Goal: Task Accomplishment & Management: Complete application form

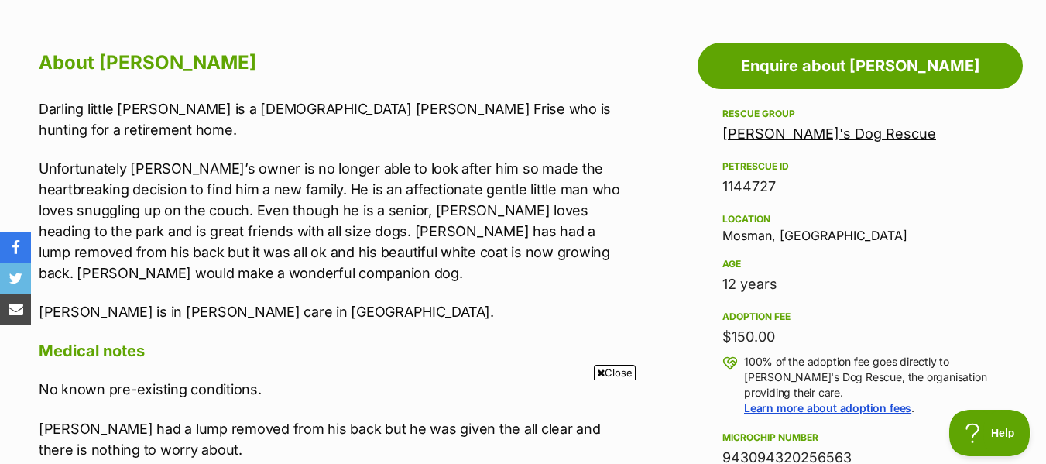
scroll to position [834, 0]
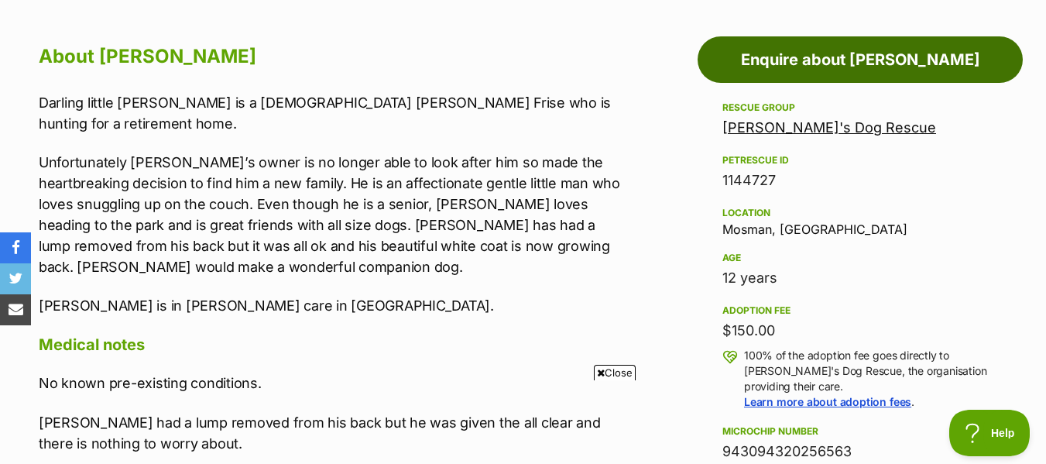
click at [845, 57] on link "Enquire about [PERSON_NAME]" at bounding box center [860, 59] width 325 height 46
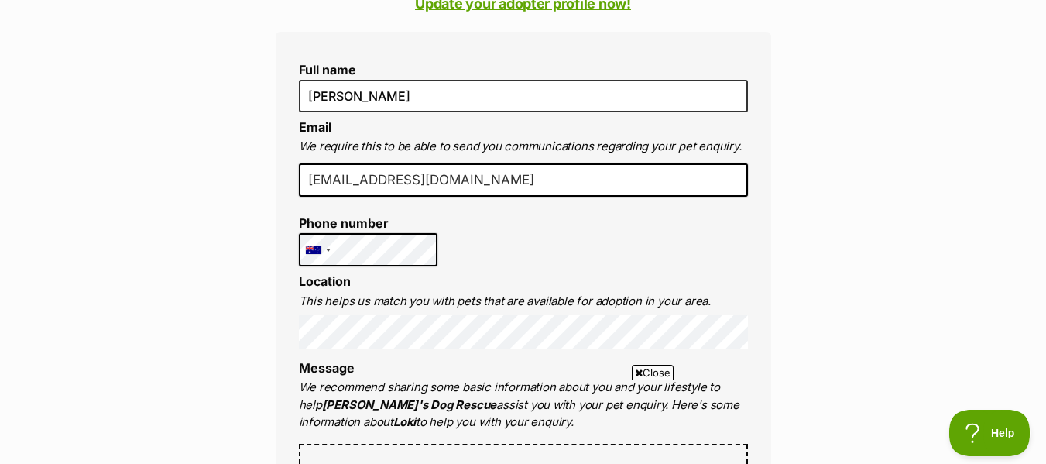
scroll to position [481, 0]
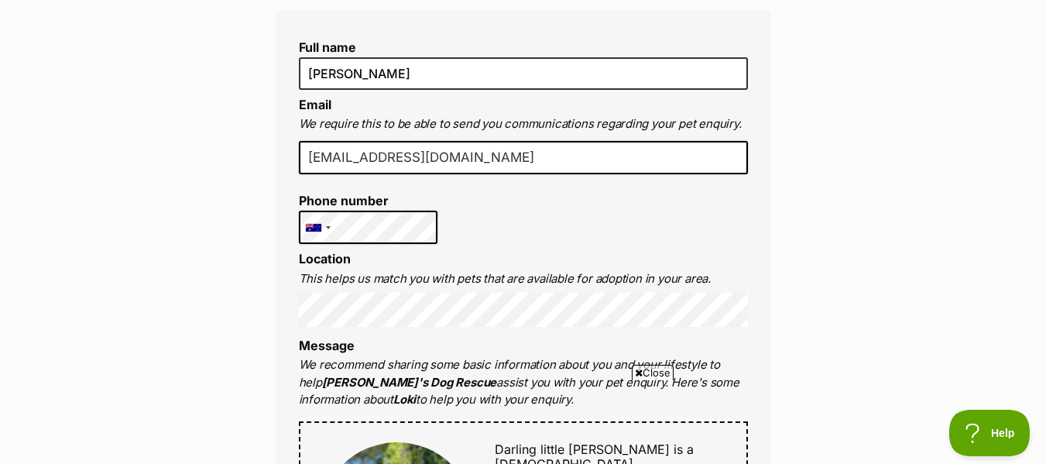
click at [458, 154] on input "degriffin0@gmail.com" at bounding box center [523, 158] width 449 height 34
type input "d"
type input "[EMAIL_ADDRESS][DOMAIN_NAME]"
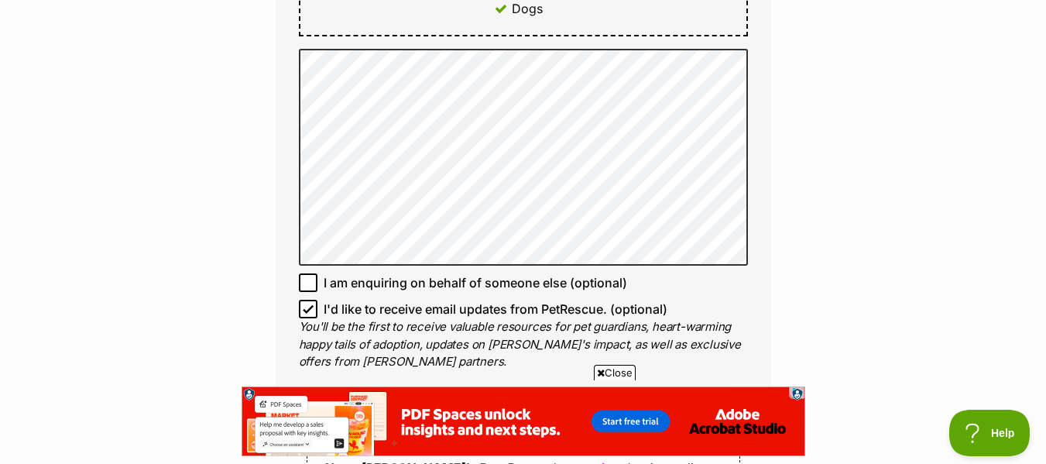
scroll to position [1021, 0]
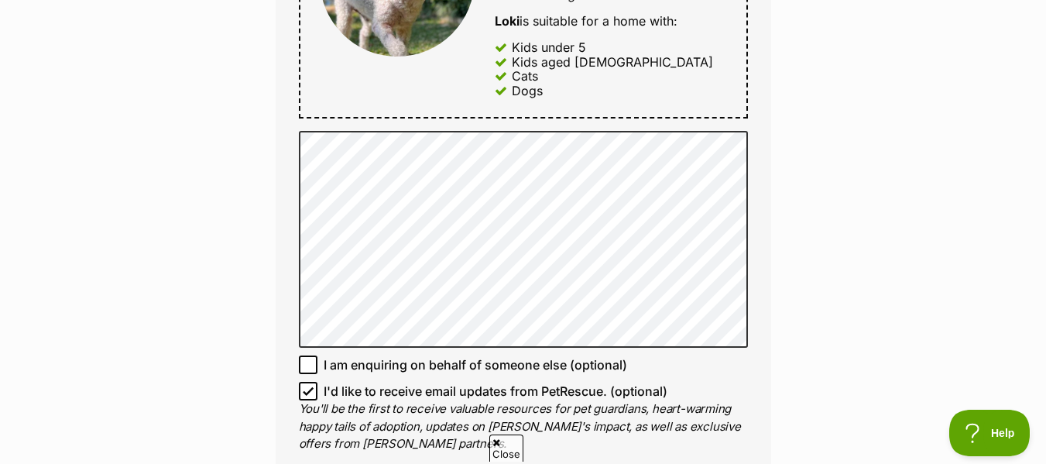
click at [307, 386] on icon at bounding box center [308, 391] width 11 height 11
click at [307, 382] on input "I'd like to receive email updates from PetRescue. (optional)" at bounding box center [308, 391] width 19 height 19
checkbox input "false"
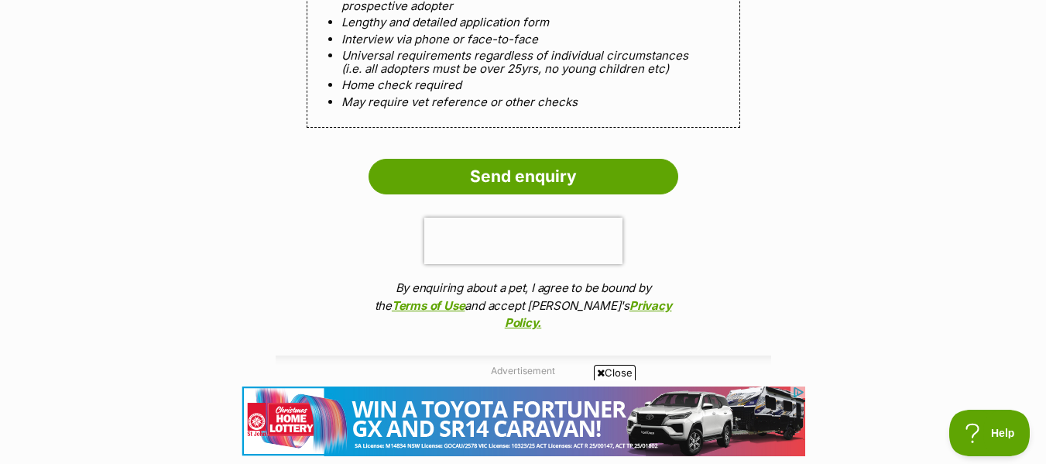
scroll to position [1665, 0]
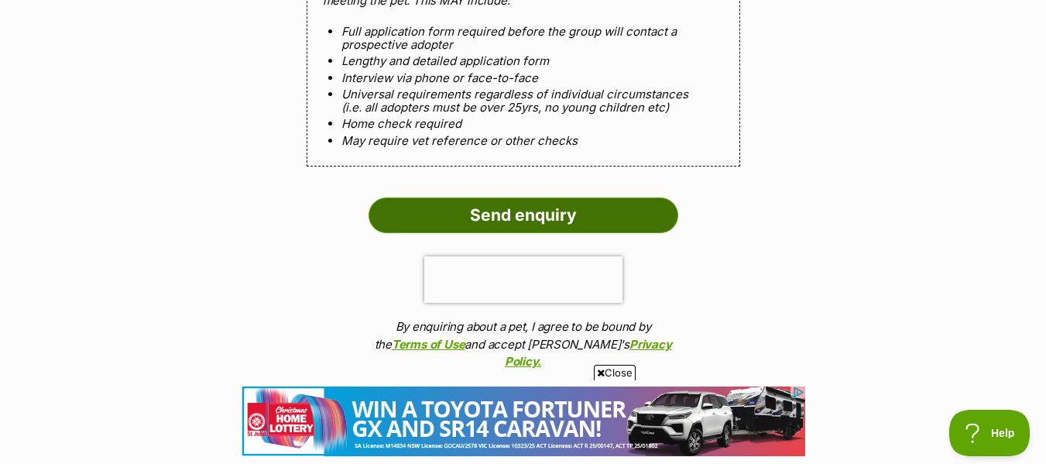
click at [552, 197] on input "Send enquiry" at bounding box center [524, 215] width 310 height 36
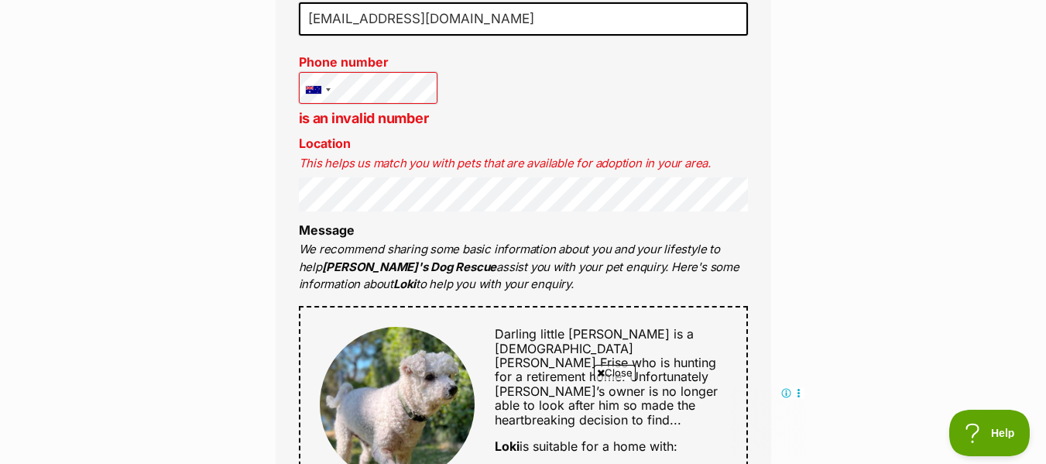
scroll to position [746, 0]
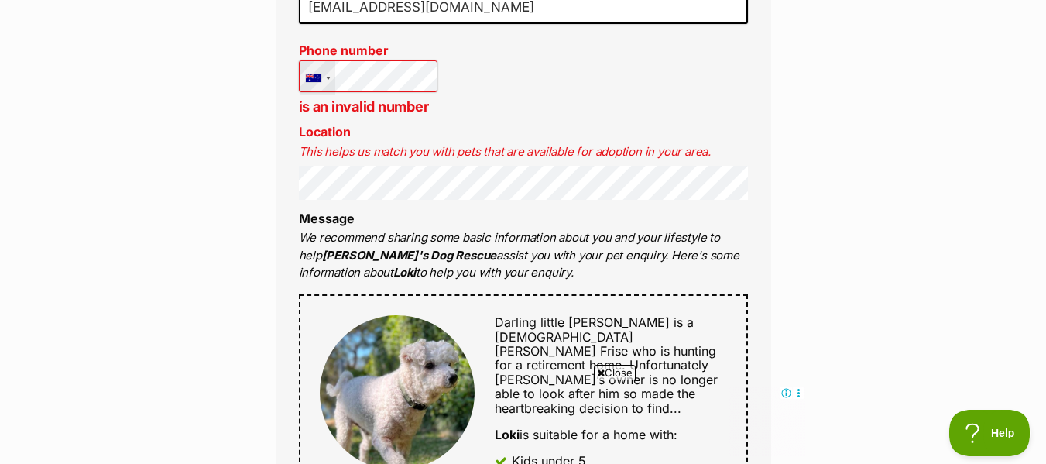
click at [318, 73] on div at bounding box center [318, 78] width 36 height 35
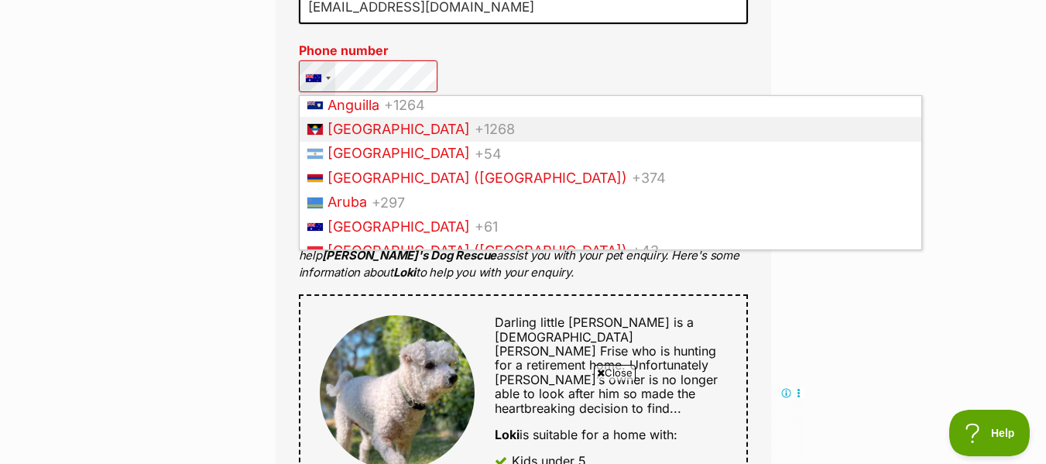
scroll to position [238, 0]
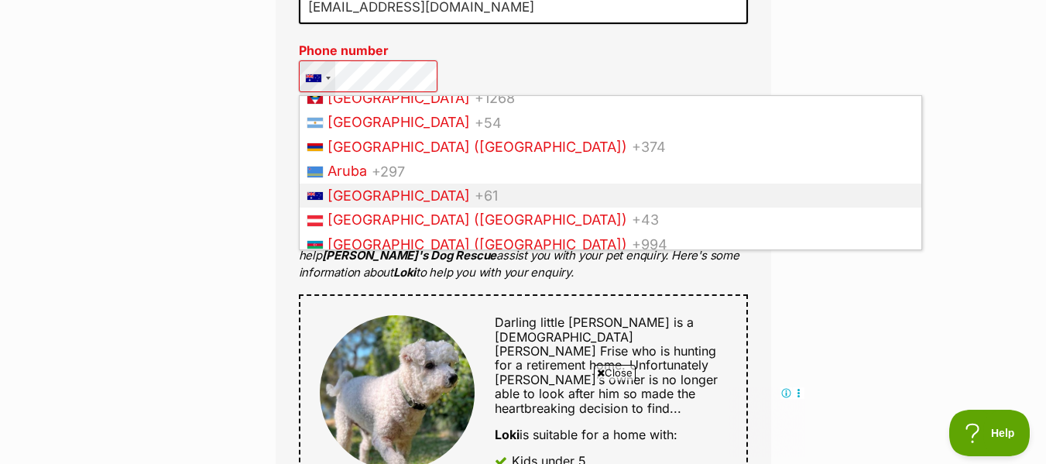
click at [368, 203] on span "Australia" at bounding box center [398, 195] width 142 height 16
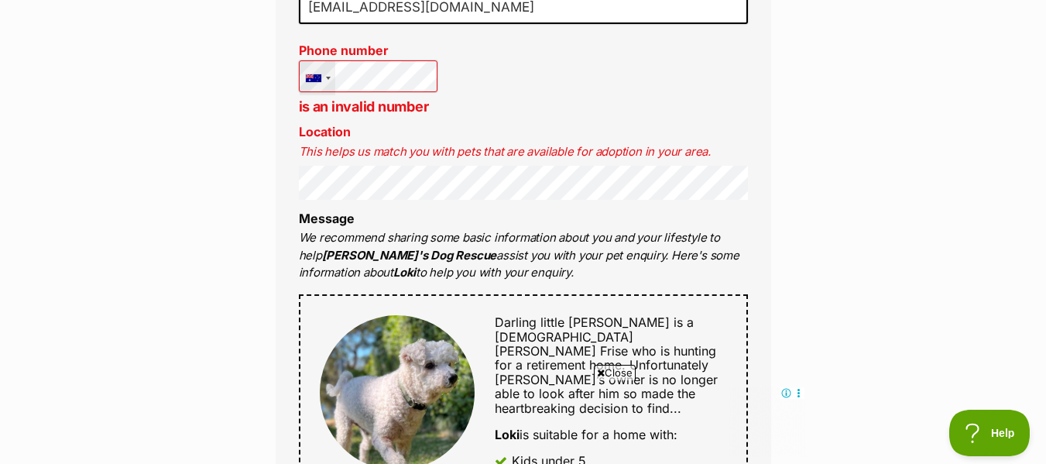
click at [368, 203] on div "Full name Diane Griffin Email We require this to be able to send you communicat…" at bounding box center [523, 391] width 495 height 1065
click at [326, 78] on div at bounding box center [328, 78] width 5 height 3
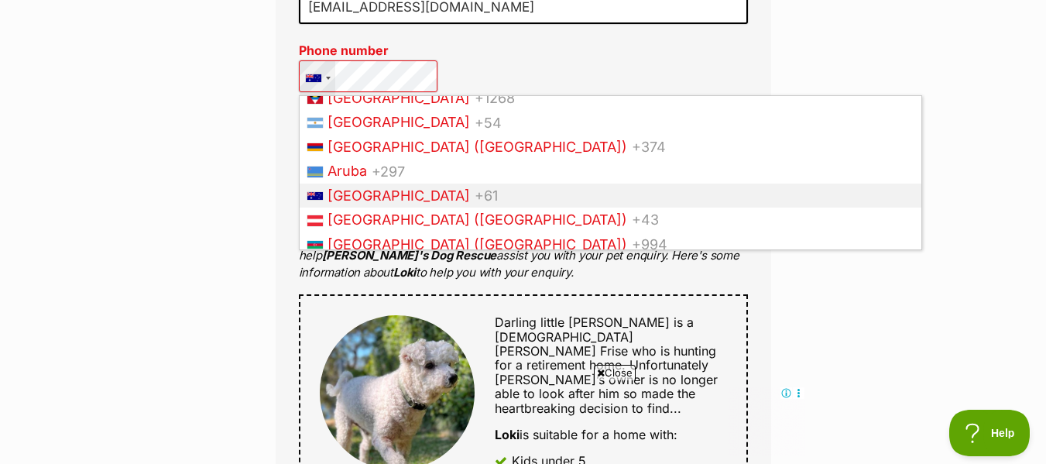
click at [329, 190] on span "Australia" at bounding box center [398, 195] width 142 height 16
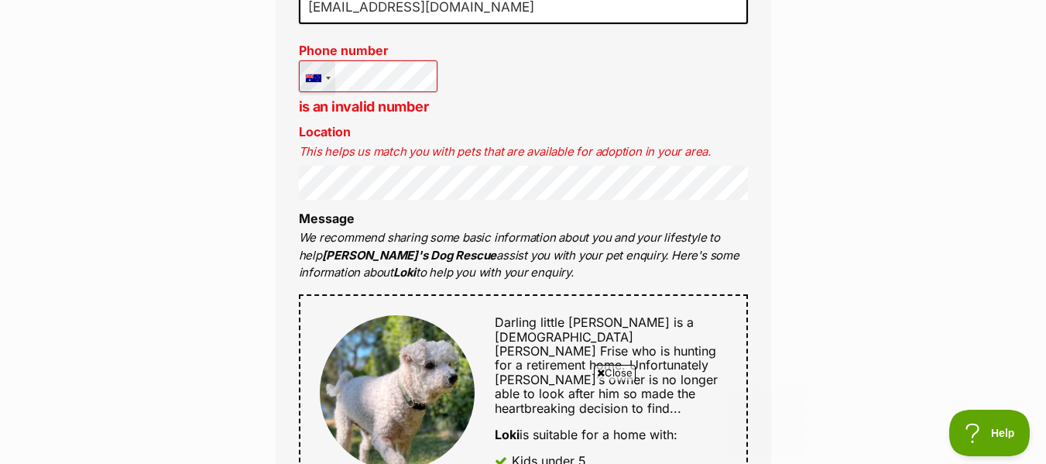
scroll to position [0, 0]
click at [327, 80] on div at bounding box center [328, 78] width 5 height 3
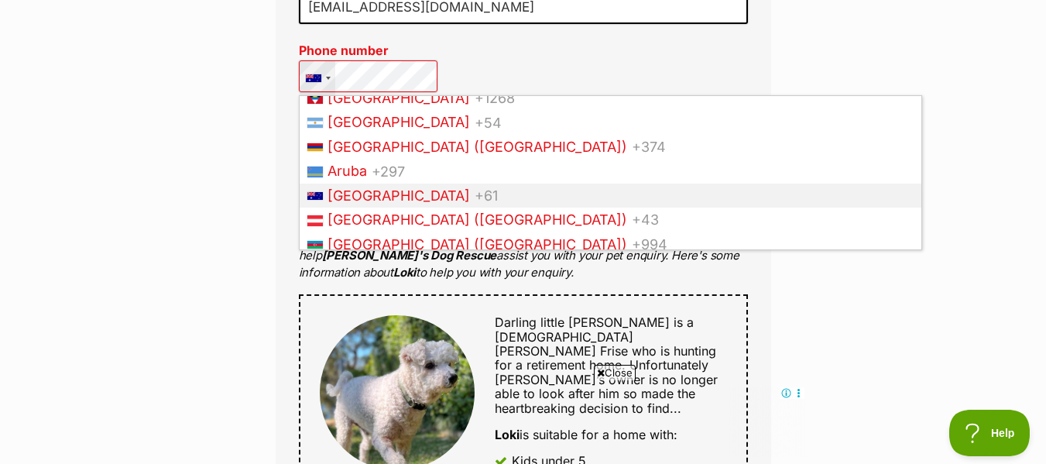
click at [321, 77] on div at bounding box center [318, 78] width 36 height 35
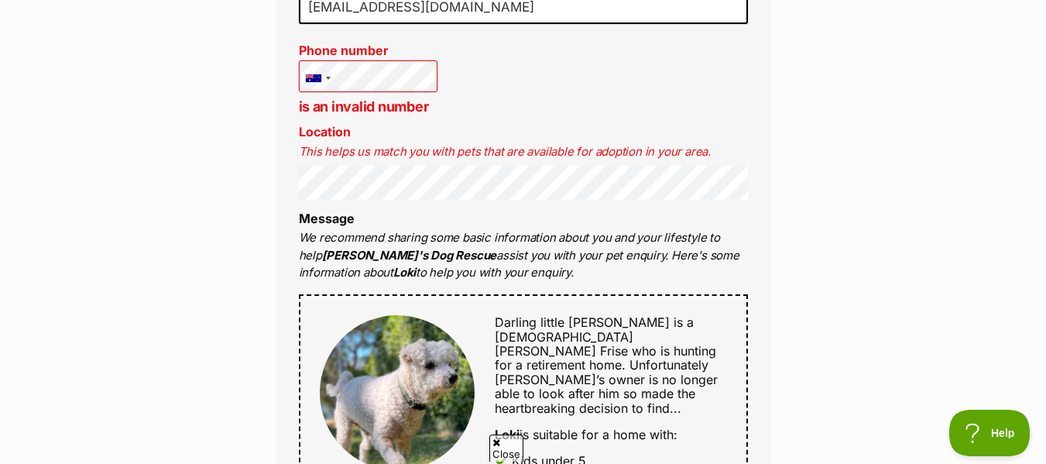
click at [296, 84] on div "Full name Diane Griffin Email We require this to be able to send you communicat…" at bounding box center [523, 391] width 495 height 1065
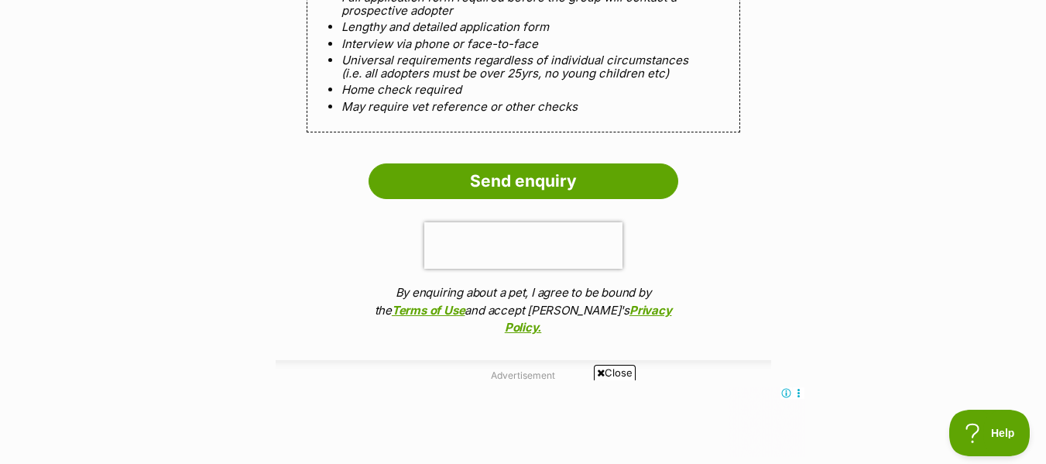
scroll to position [1834, 0]
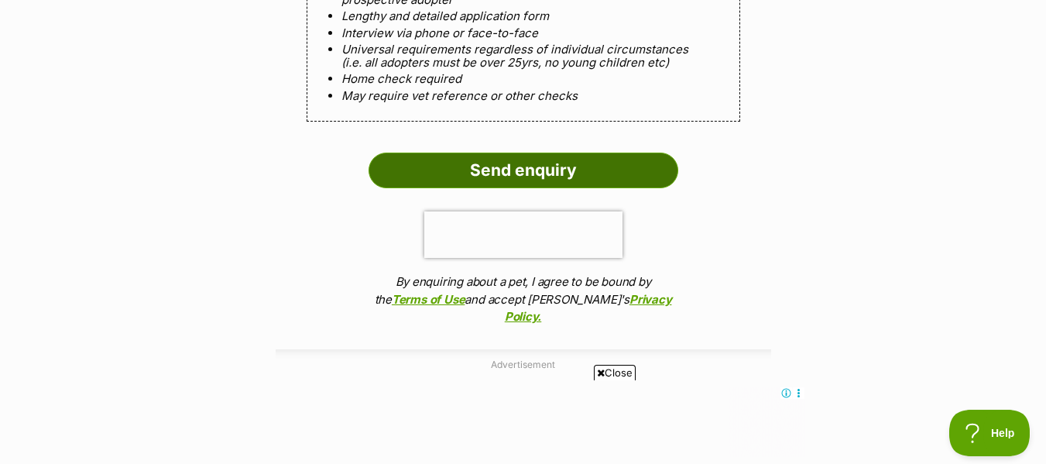
click at [563, 153] on input "Send enquiry" at bounding box center [524, 171] width 310 height 36
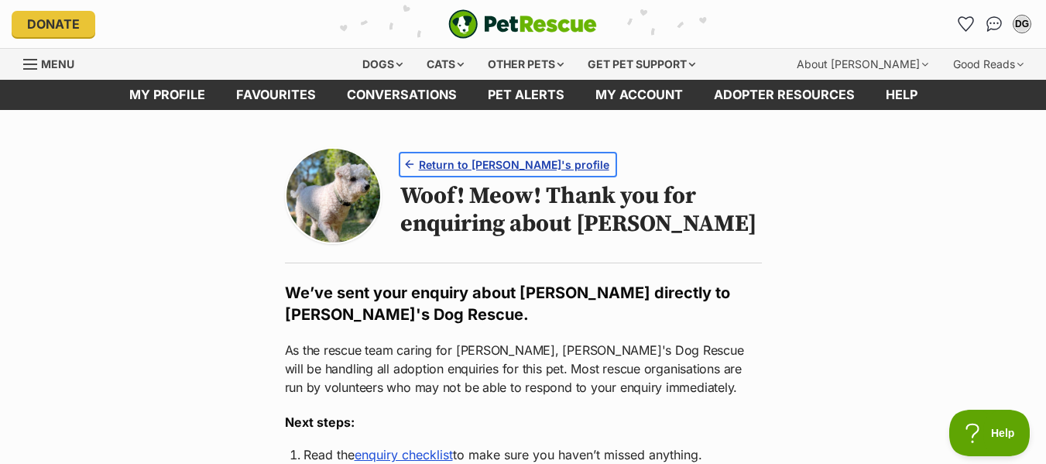
click at [462, 160] on span "Return to Loki's profile" at bounding box center [514, 164] width 190 height 16
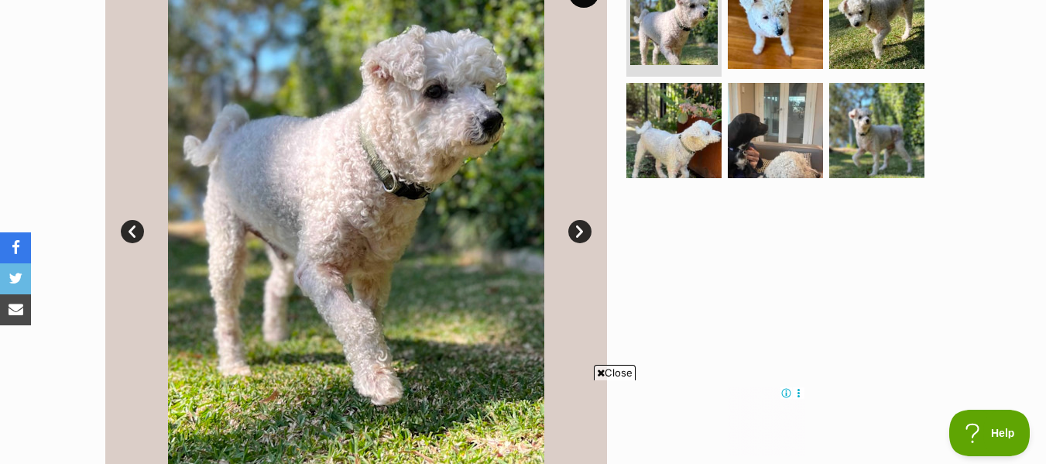
scroll to position [323, 0]
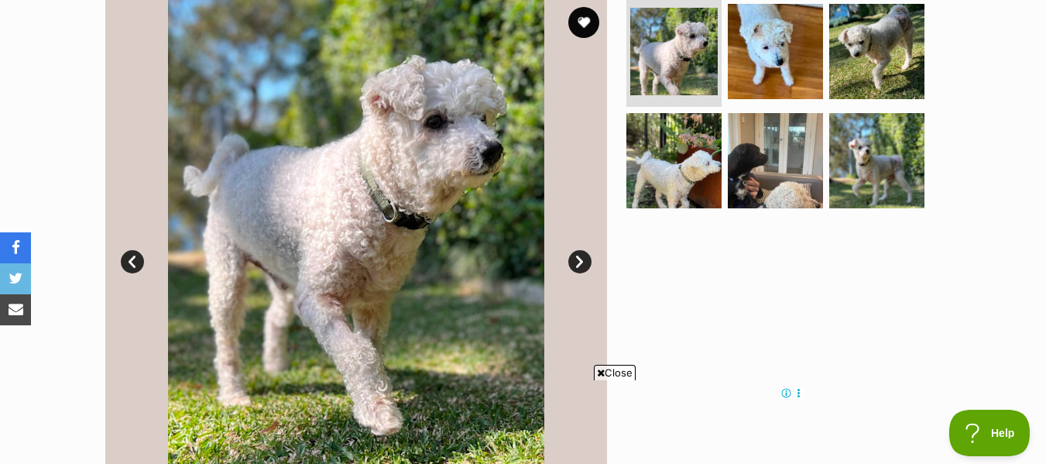
click at [573, 255] on link "Next" at bounding box center [579, 261] width 23 height 23
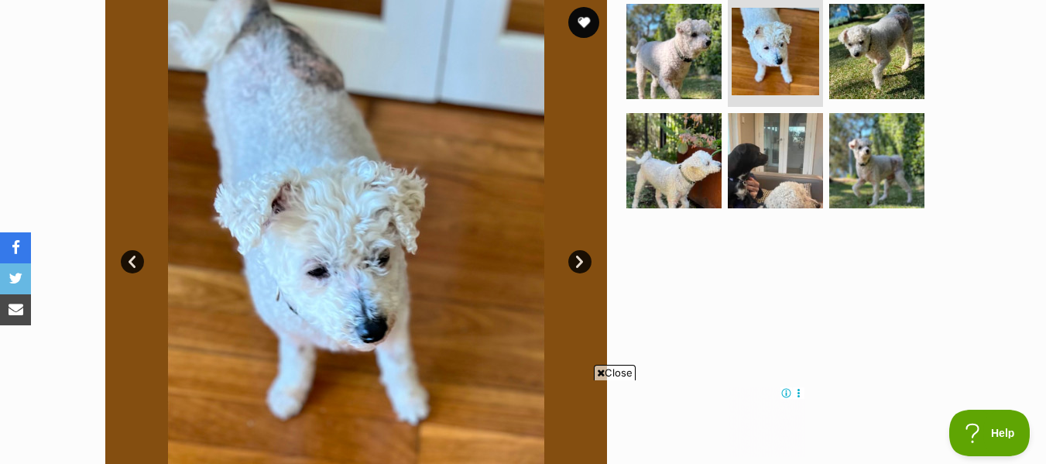
click at [573, 255] on link "Next" at bounding box center [579, 261] width 23 height 23
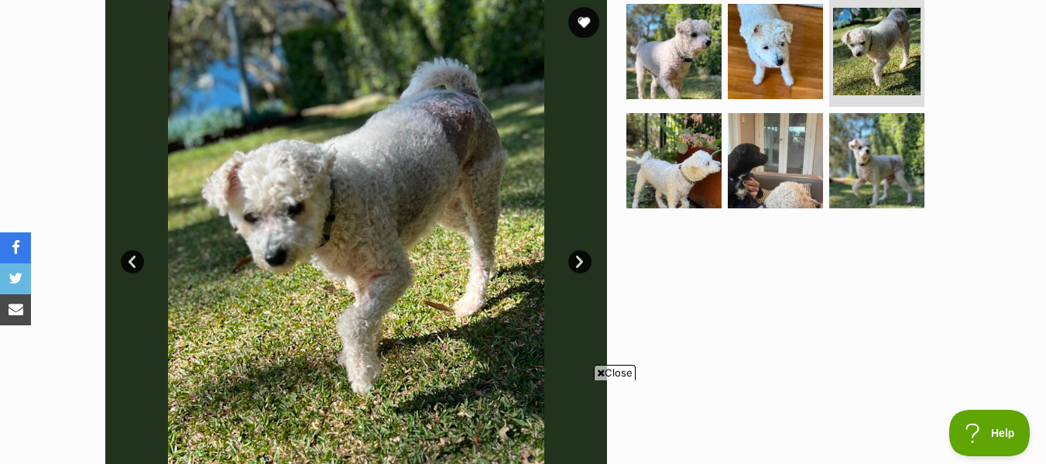
scroll to position [0, 0]
click at [578, 255] on link "Next" at bounding box center [579, 261] width 23 height 23
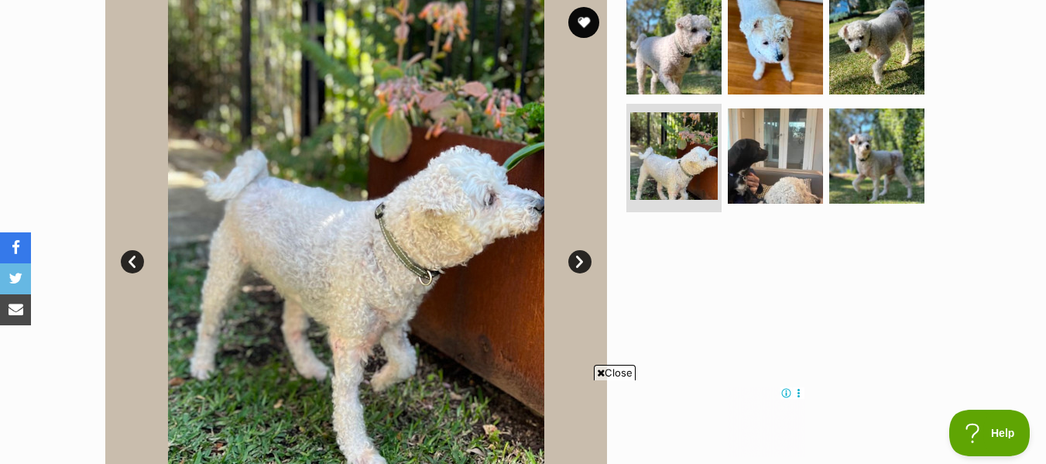
click at [578, 255] on link "Next" at bounding box center [579, 261] width 23 height 23
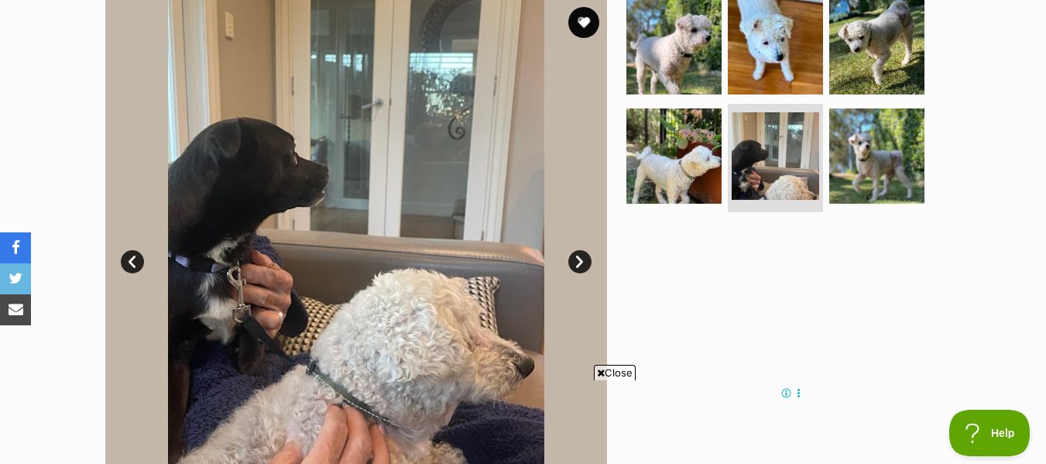
click at [578, 255] on link "Next" at bounding box center [579, 261] width 23 height 23
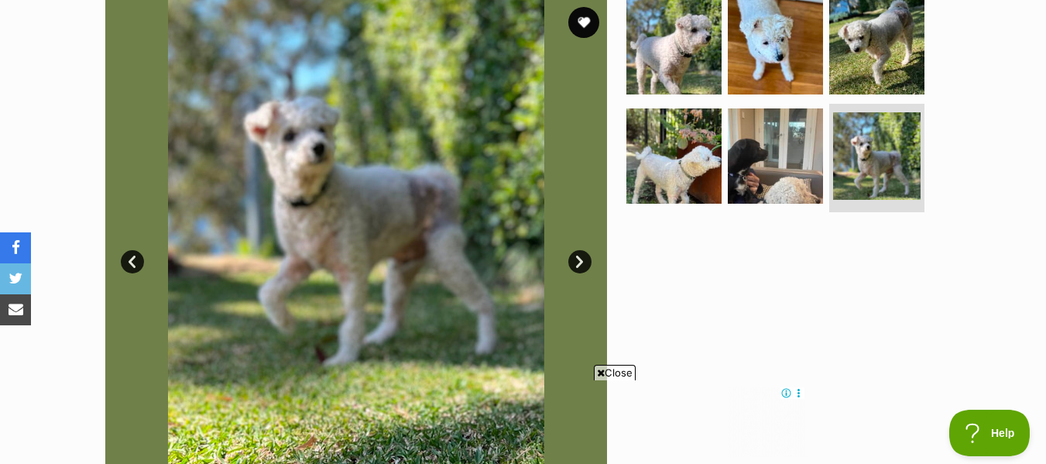
click at [578, 255] on link "Next" at bounding box center [579, 261] width 23 height 23
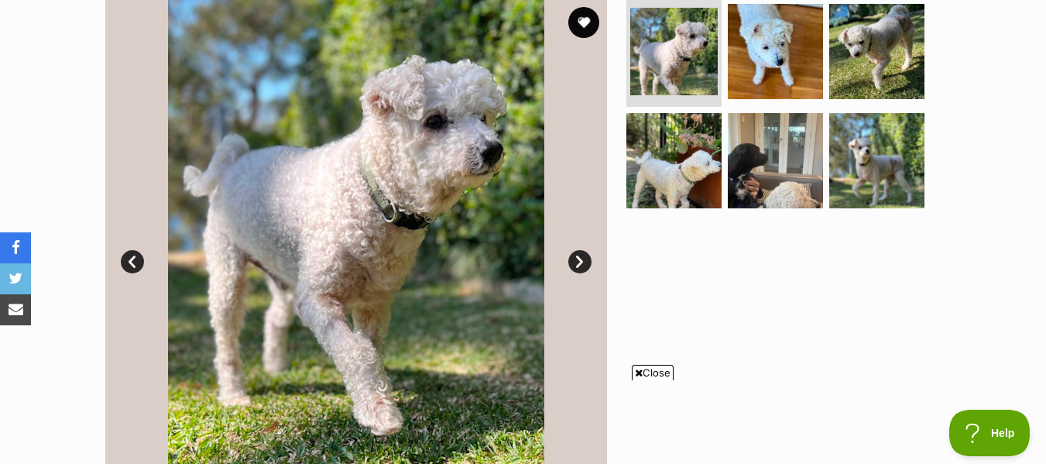
click at [132, 254] on link "Prev" at bounding box center [132, 261] width 23 height 23
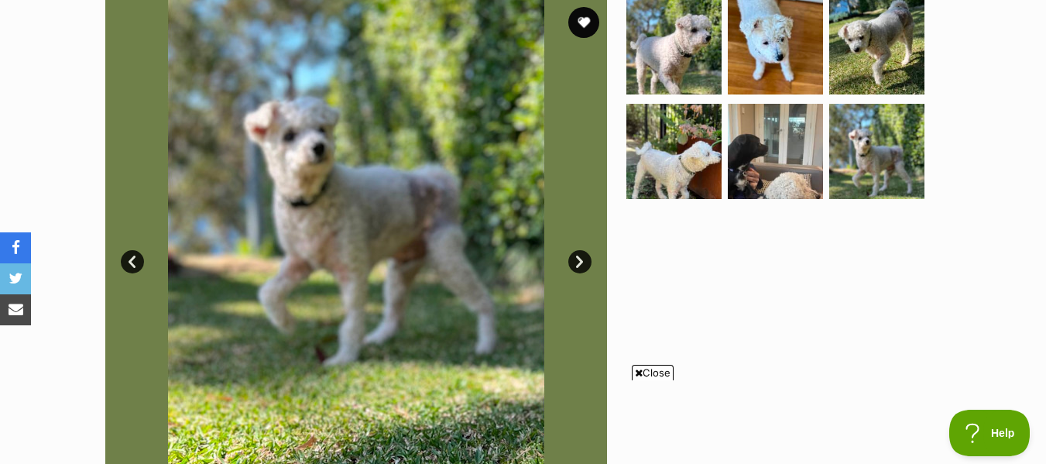
click at [425, 213] on img at bounding box center [356, 250] width 502 height 502
click at [879, 148] on img at bounding box center [877, 151] width 100 height 100
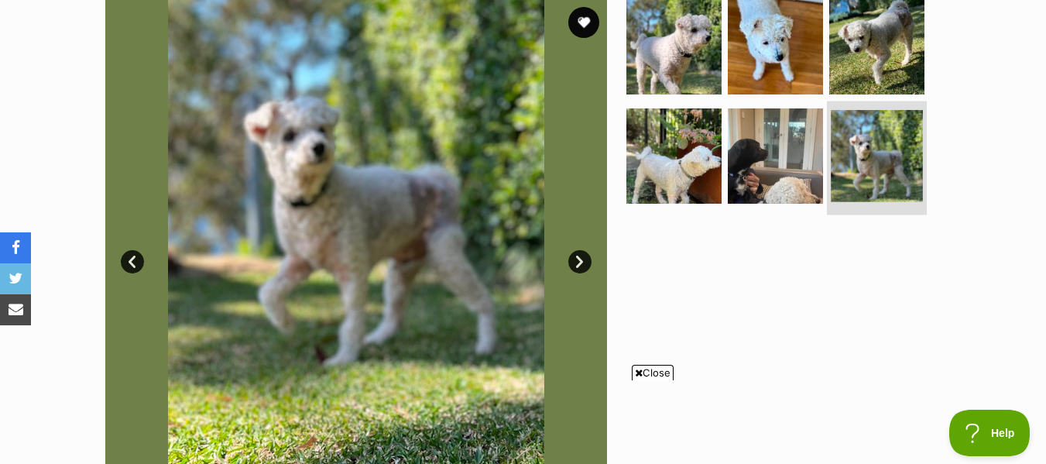
click at [879, 148] on img at bounding box center [877, 156] width 92 height 92
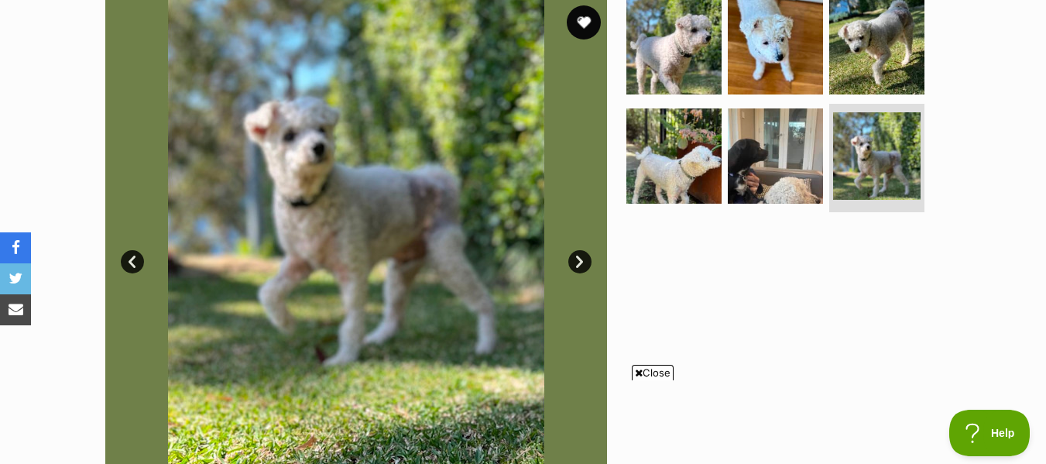
click at [584, 14] on button "favourite" at bounding box center [584, 22] width 34 height 34
